Goal: Task Accomplishment & Management: Manage account settings

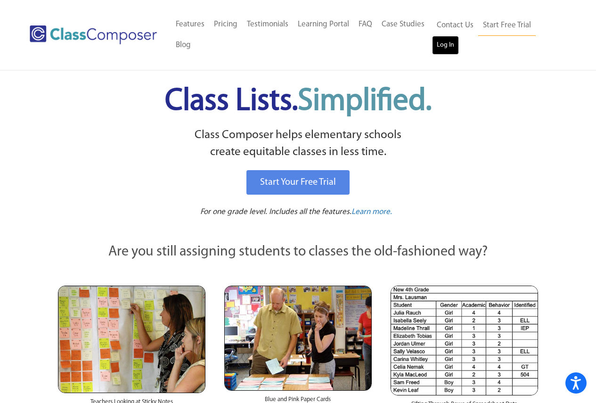
click at [443, 41] on link "Log In" at bounding box center [445, 45] width 27 height 19
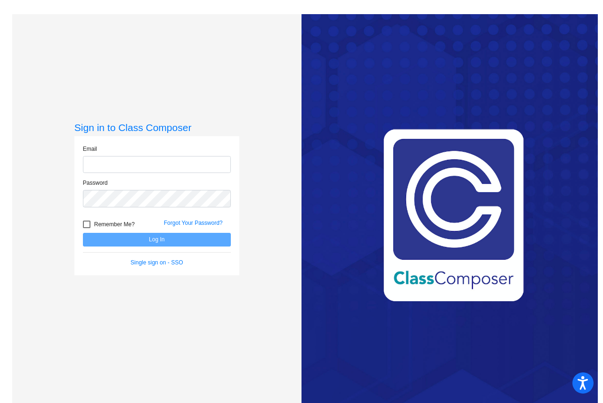
type input "petschee@bbhcsd.org"
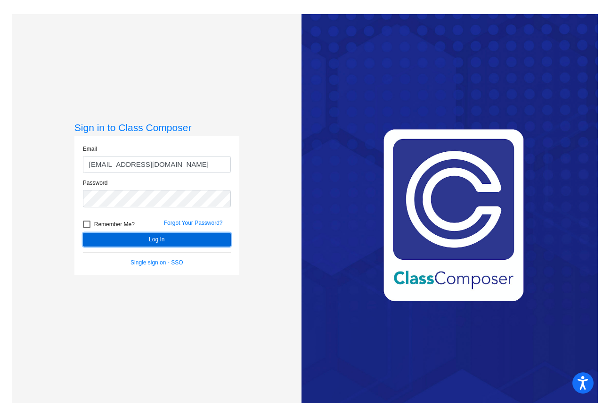
click at [164, 241] on button "Log In" at bounding box center [157, 240] width 148 height 14
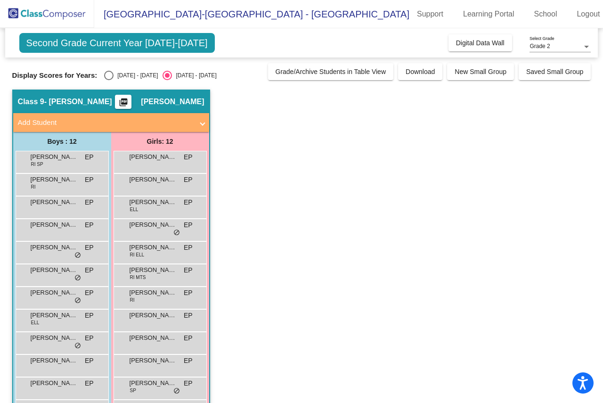
click at [110, 78] on div "Select an option" at bounding box center [108, 75] width 9 height 9
click at [109, 80] on input "2024 - 2025" at bounding box center [108, 80] width 0 height 0
radio input "true"
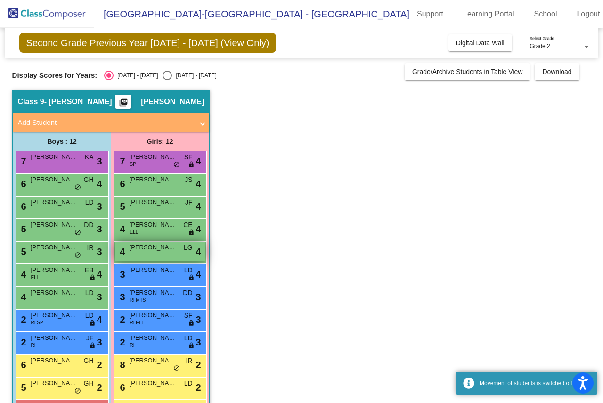
scroll to position [34, 0]
